Goal: Communication & Community: Answer question/provide support

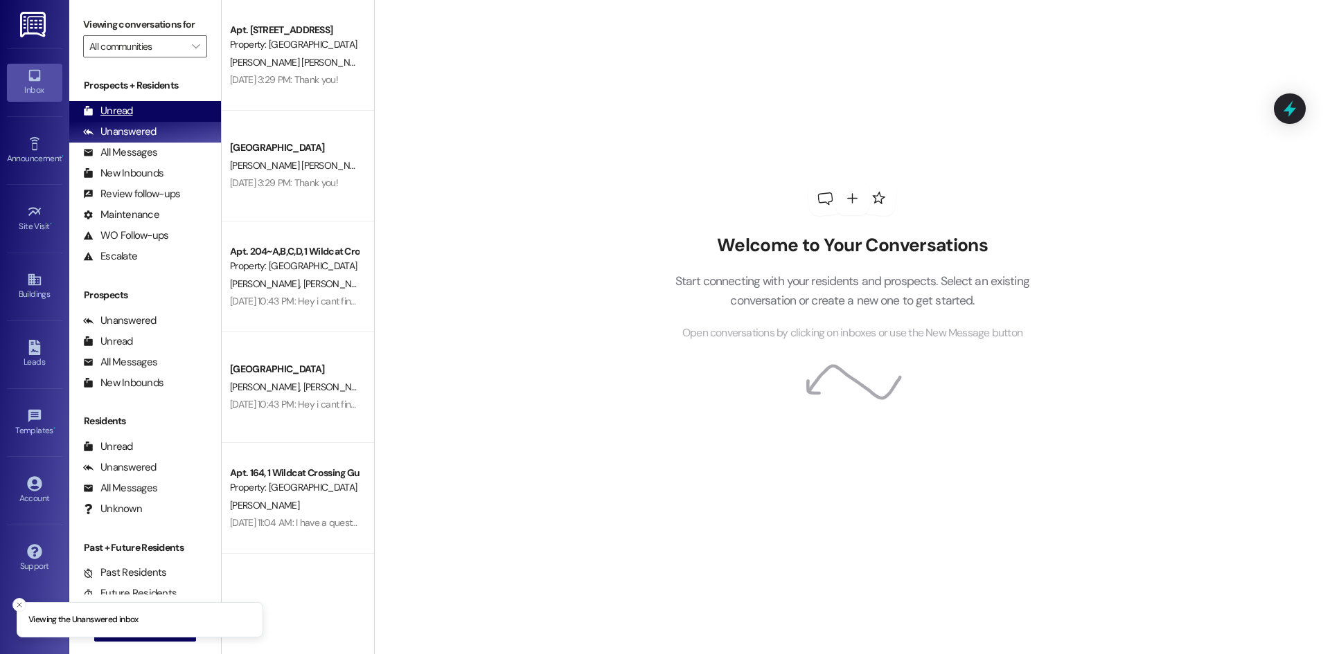
click at [136, 104] on div "Unread (0)" at bounding box center [145, 111] width 152 height 21
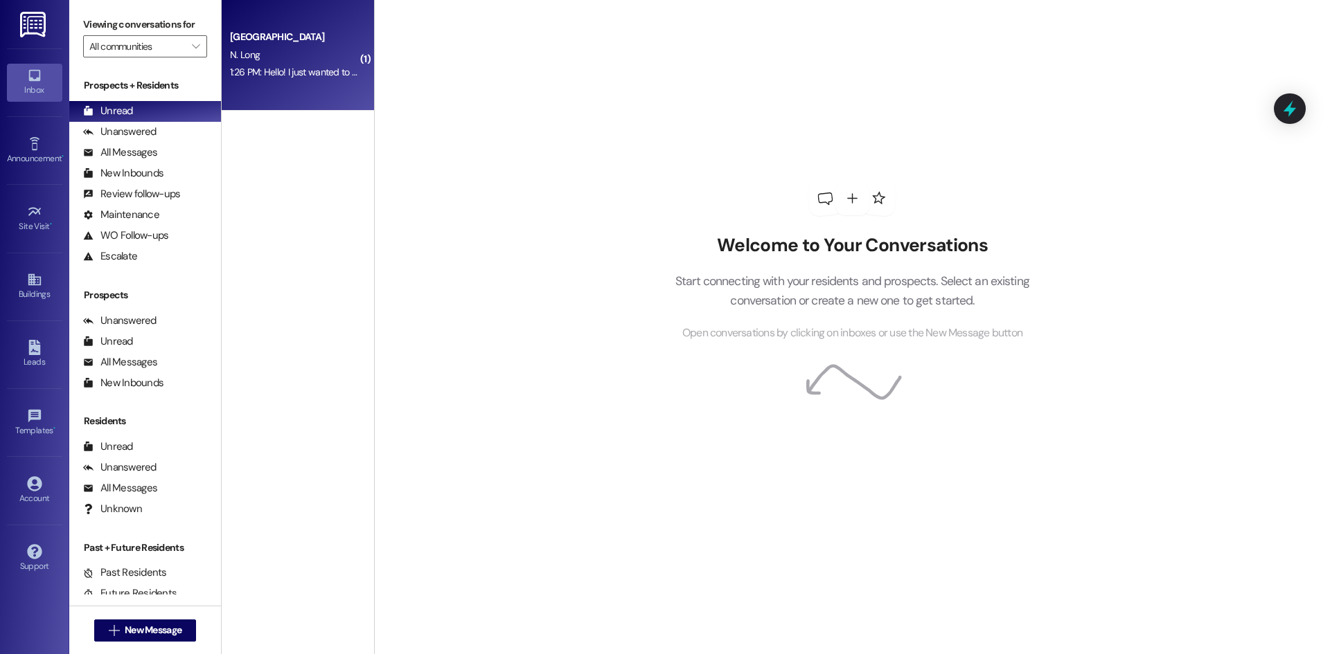
click at [240, 55] on span "N. Long" at bounding box center [245, 54] width 30 height 12
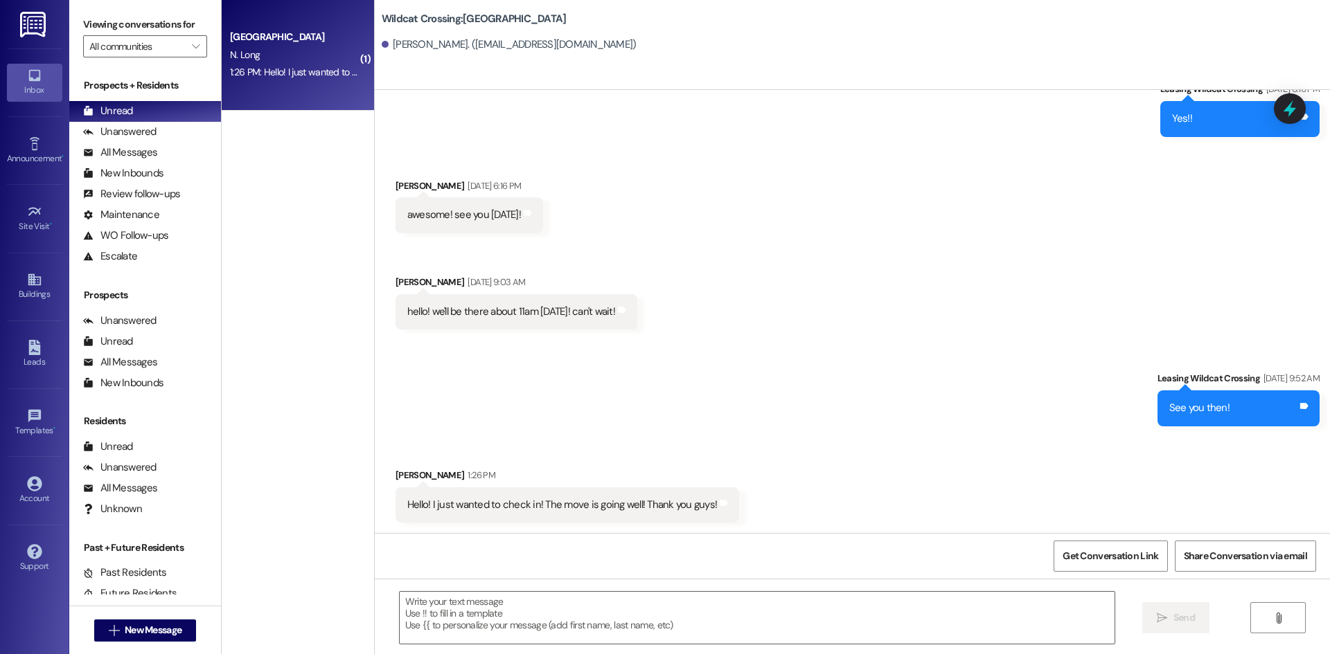
scroll to position [2465, 0]
drag, startPoint x: 850, startPoint y: 408, endPoint x: 193, endPoint y: 15, distance: 764.9
click at [849, 408] on div "Sent via SMS Leasing Wildcat Crossing Aug 15, 2025 at 9:52 AM See you then! Tag…" at bounding box center [852, 387] width 955 height 96
